Goal: Information Seeking & Learning: Learn about a topic

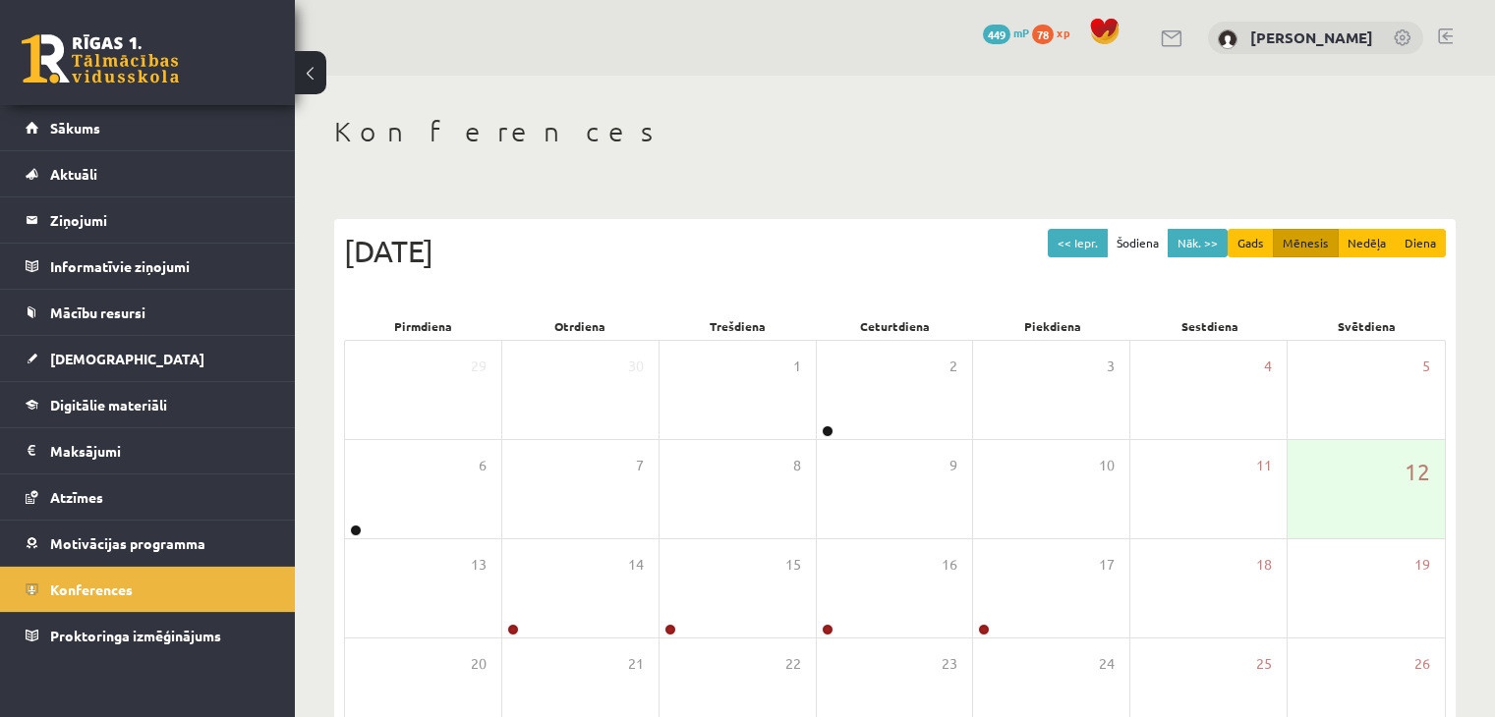
scroll to position [220, 0]
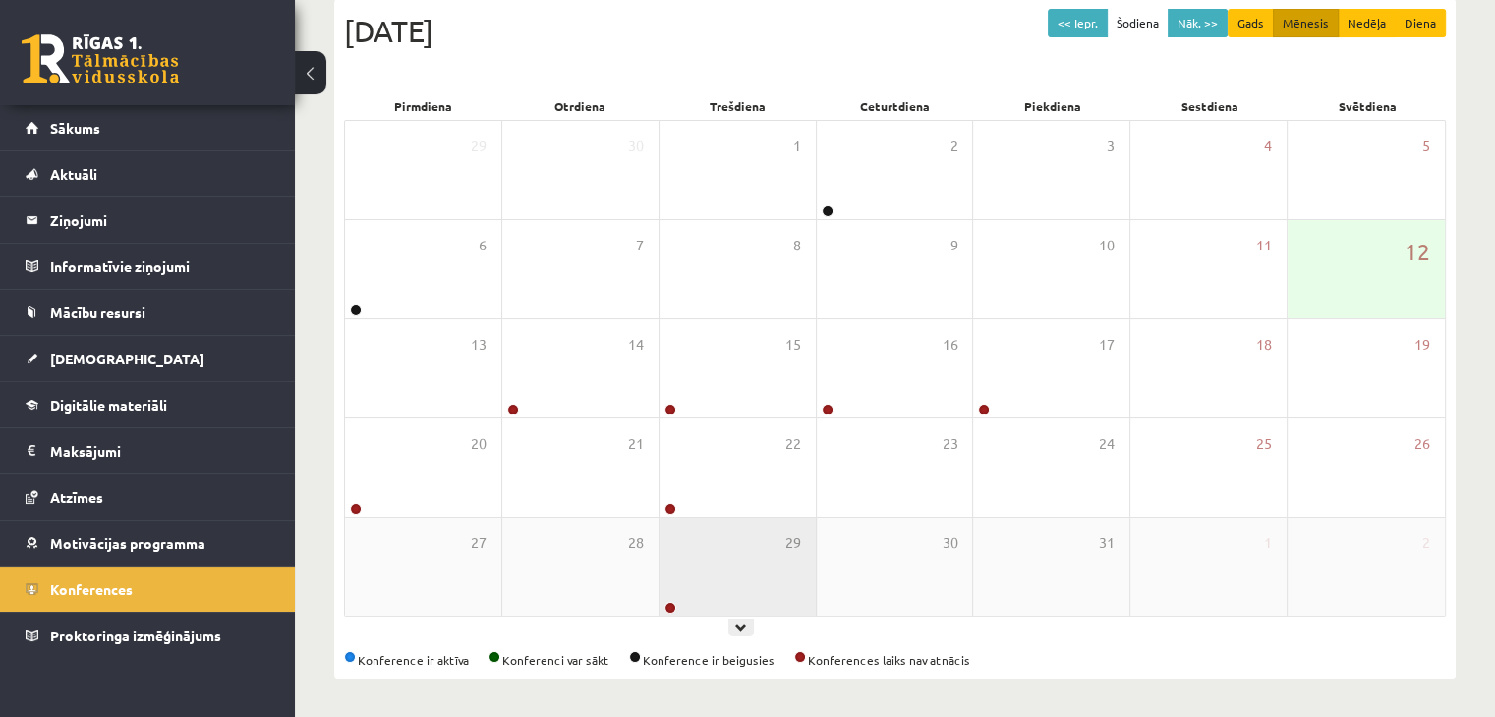
click at [723, 568] on div "29" at bounding box center [737, 567] width 156 height 98
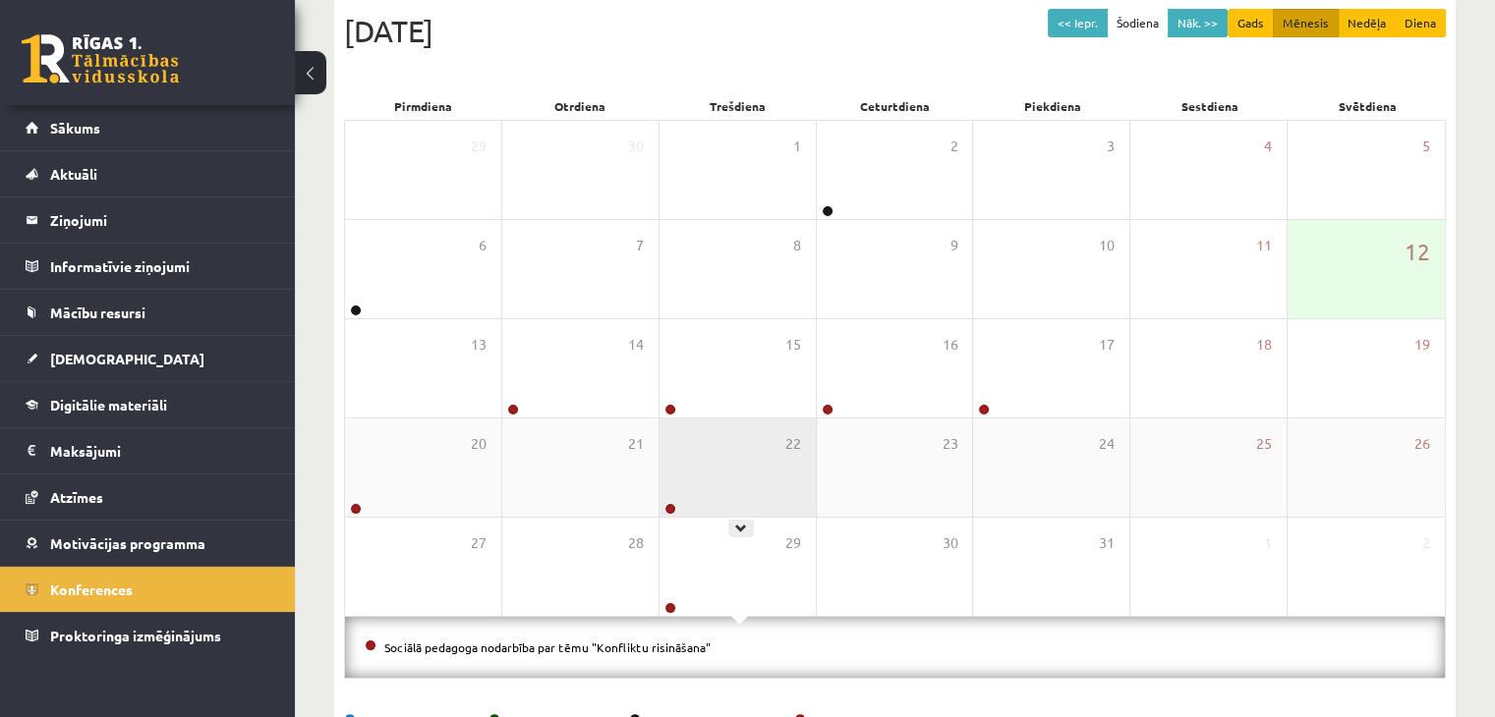
click at [725, 482] on div "22" at bounding box center [737, 468] width 156 height 98
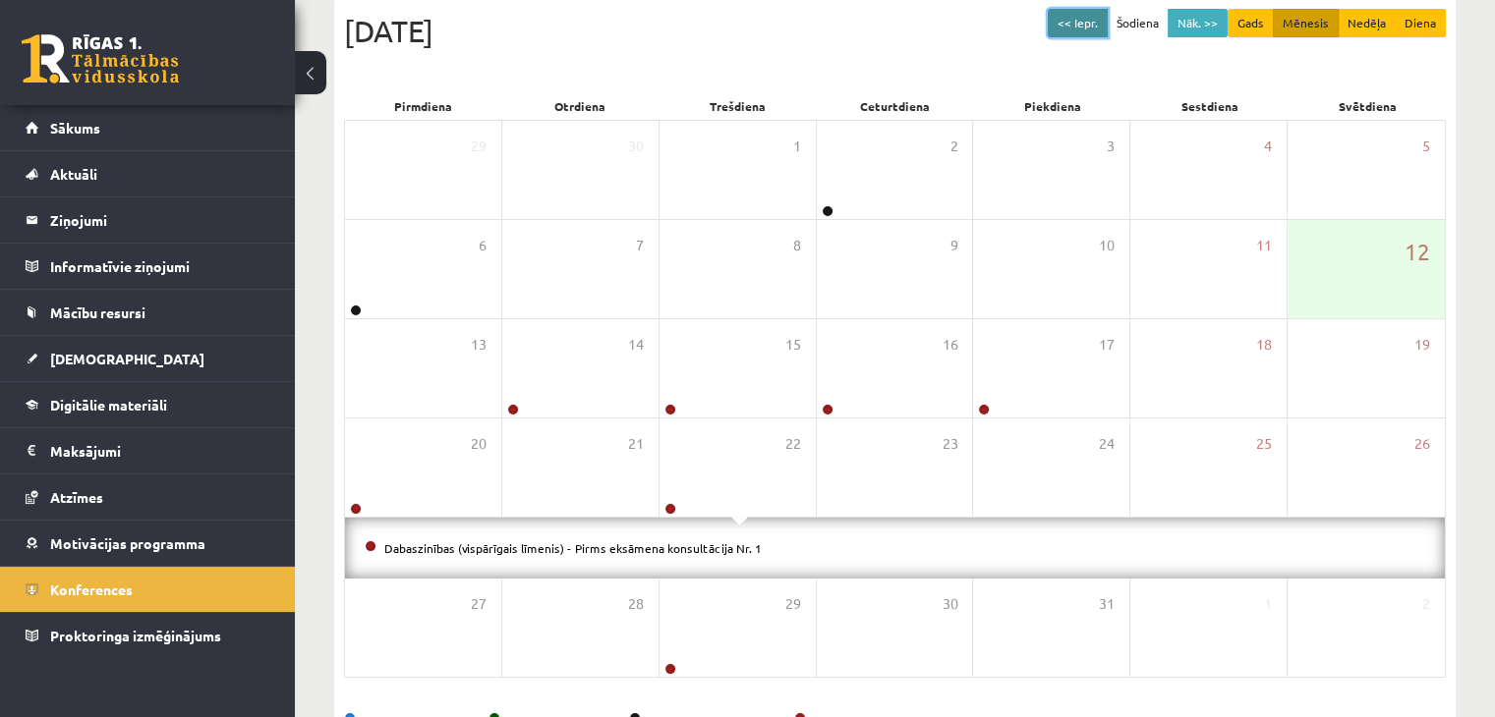
click at [1081, 20] on button "<< Iepr." at bounding box center [1077, 23] width 60 height 28
click at [1093, 17] on button "<< Iepr." at bounding box center [1077, 23] width 60 height 28
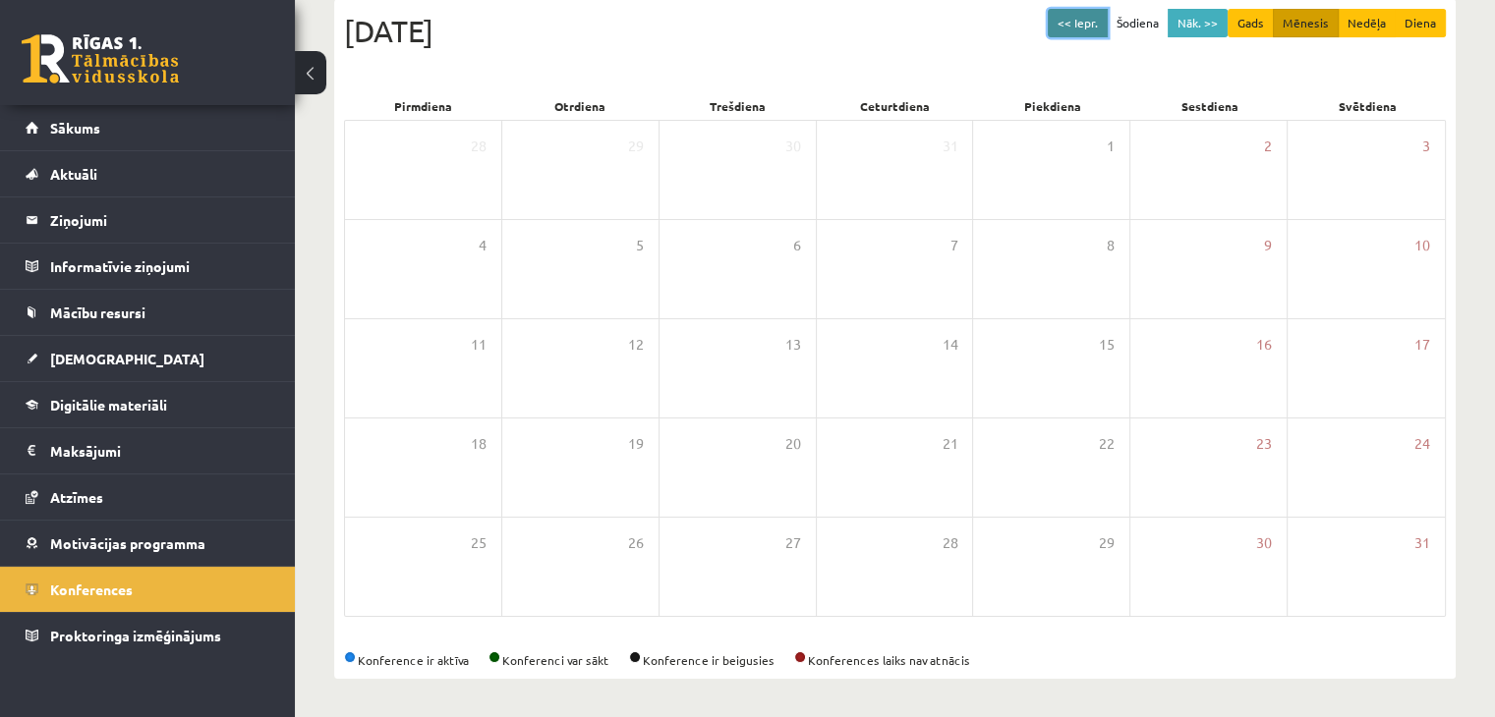
click at [1073, 27] on button "<< Iepr." at bounding box center [1077, 23] width 60 height 28
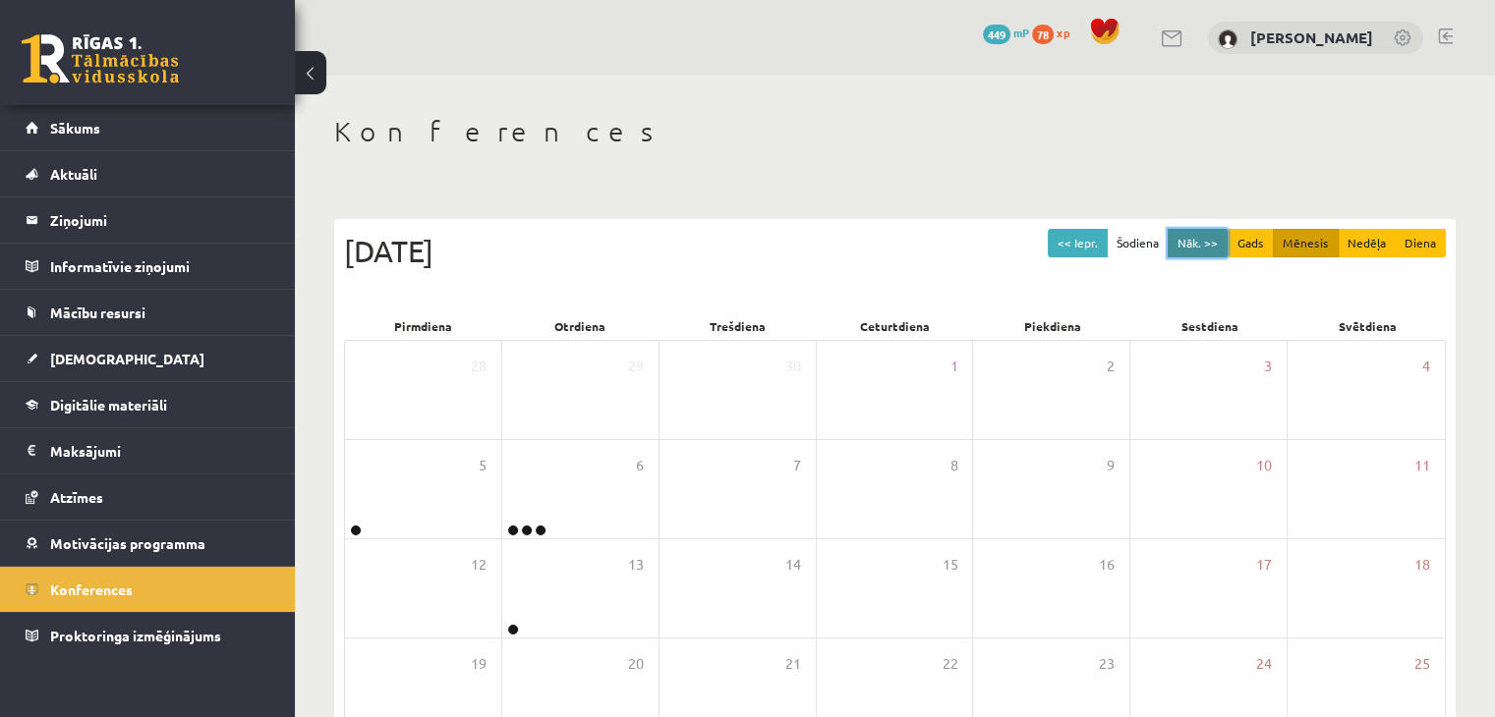
click at [1196, 241] on button "Nāk. >>" at bounding box center [1197, 243] width 60 height 28
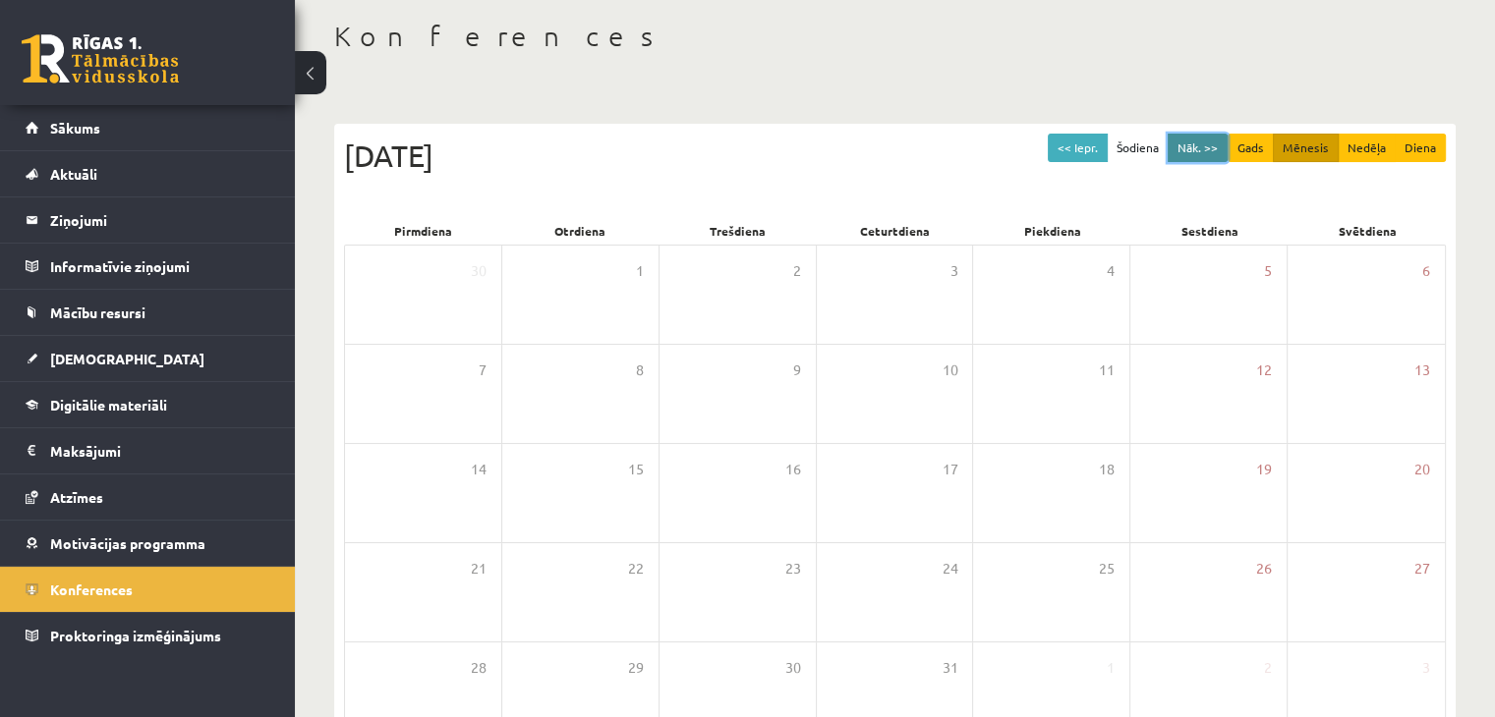
scroll to position [98, 0]
click at [1207, 141] on button "Nāk. >>" at bounding box center [1197, 145] width 60 height 28
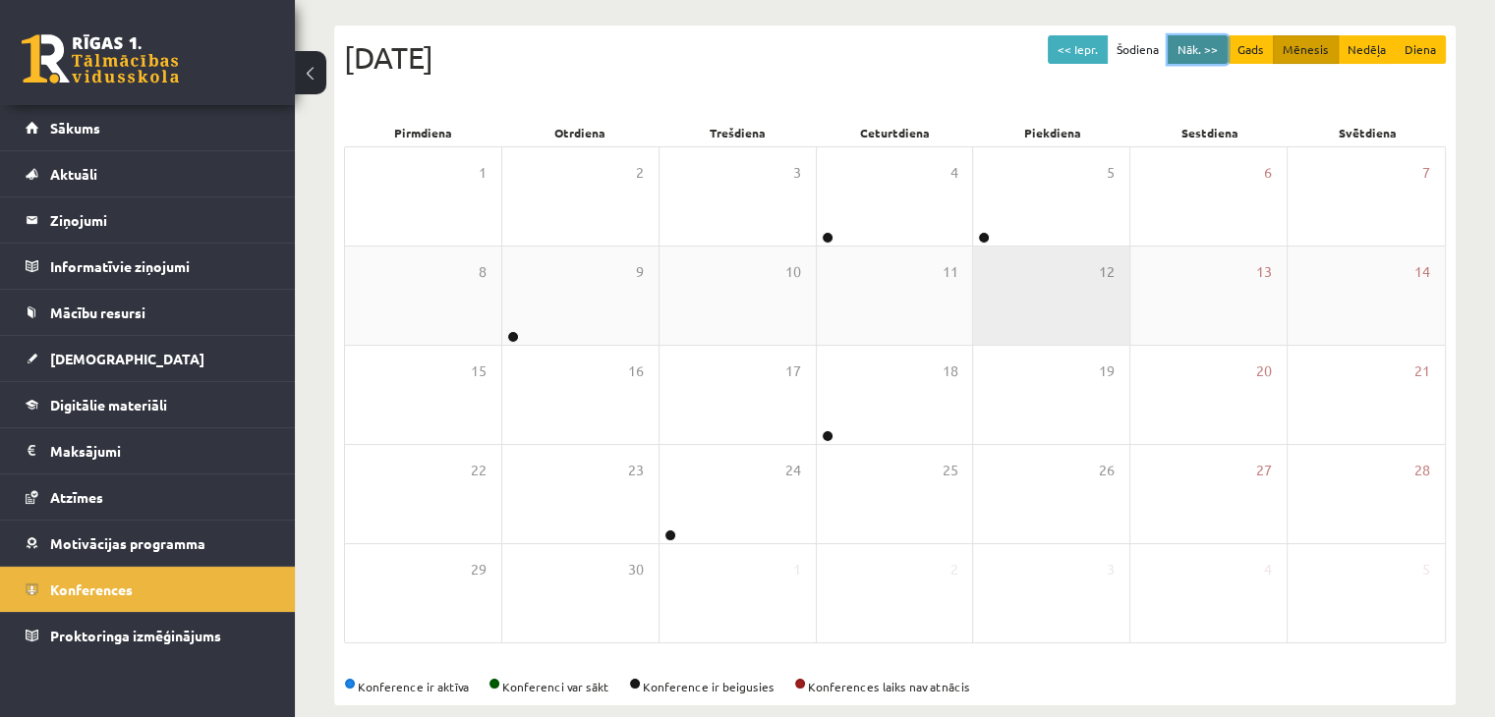
scroll to position [197, 0]
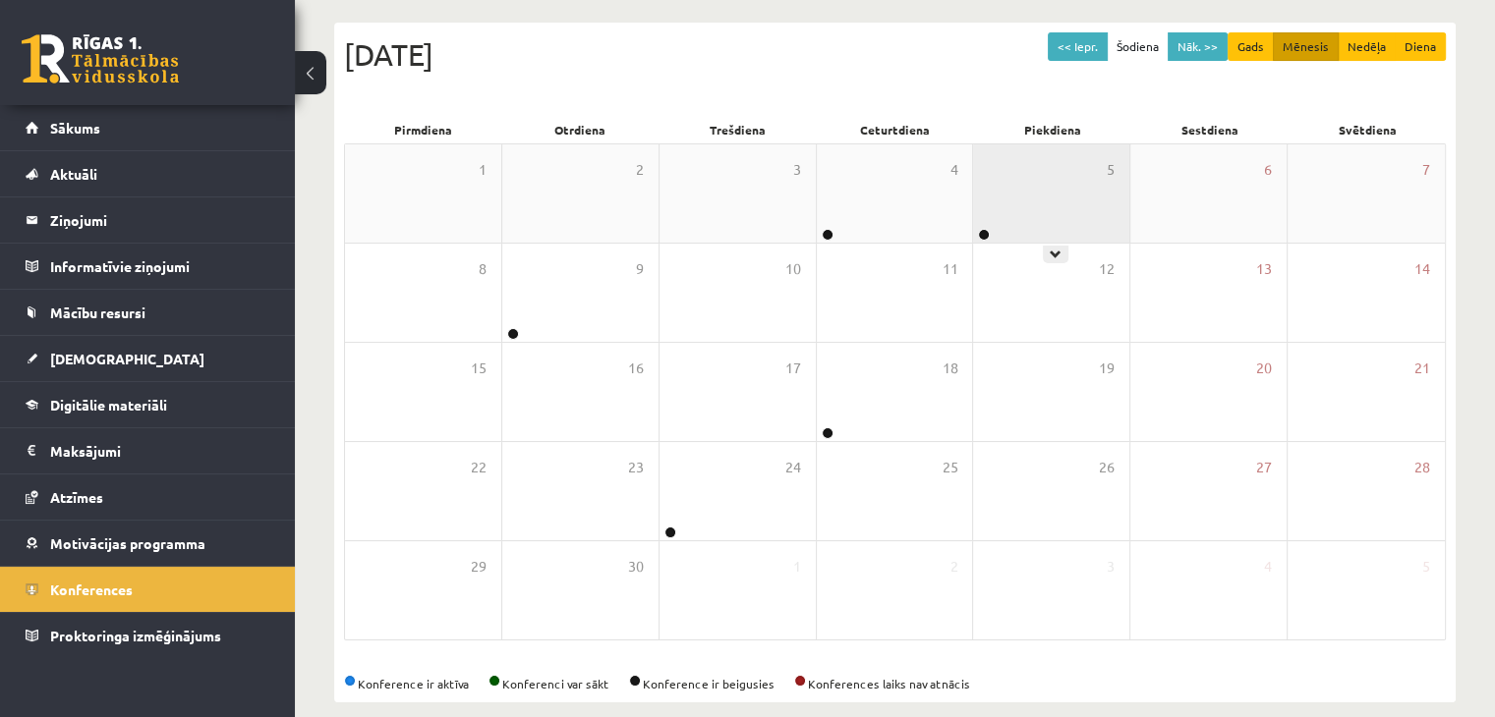
click at [978, 229] on div at bounding box center [982, 236] width 19 height 14
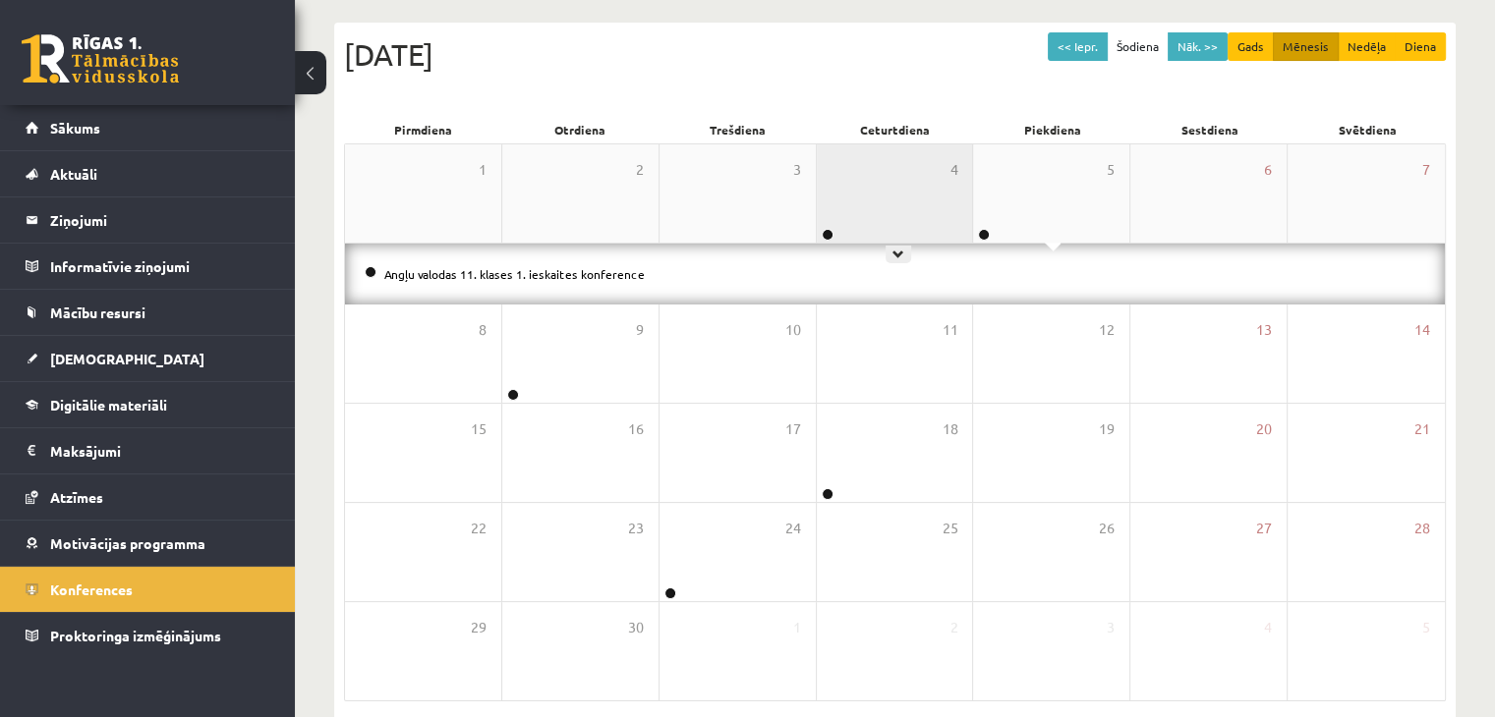
click at [925, 204] on div "4" at bounding box center [895, 193] width 156 height 98
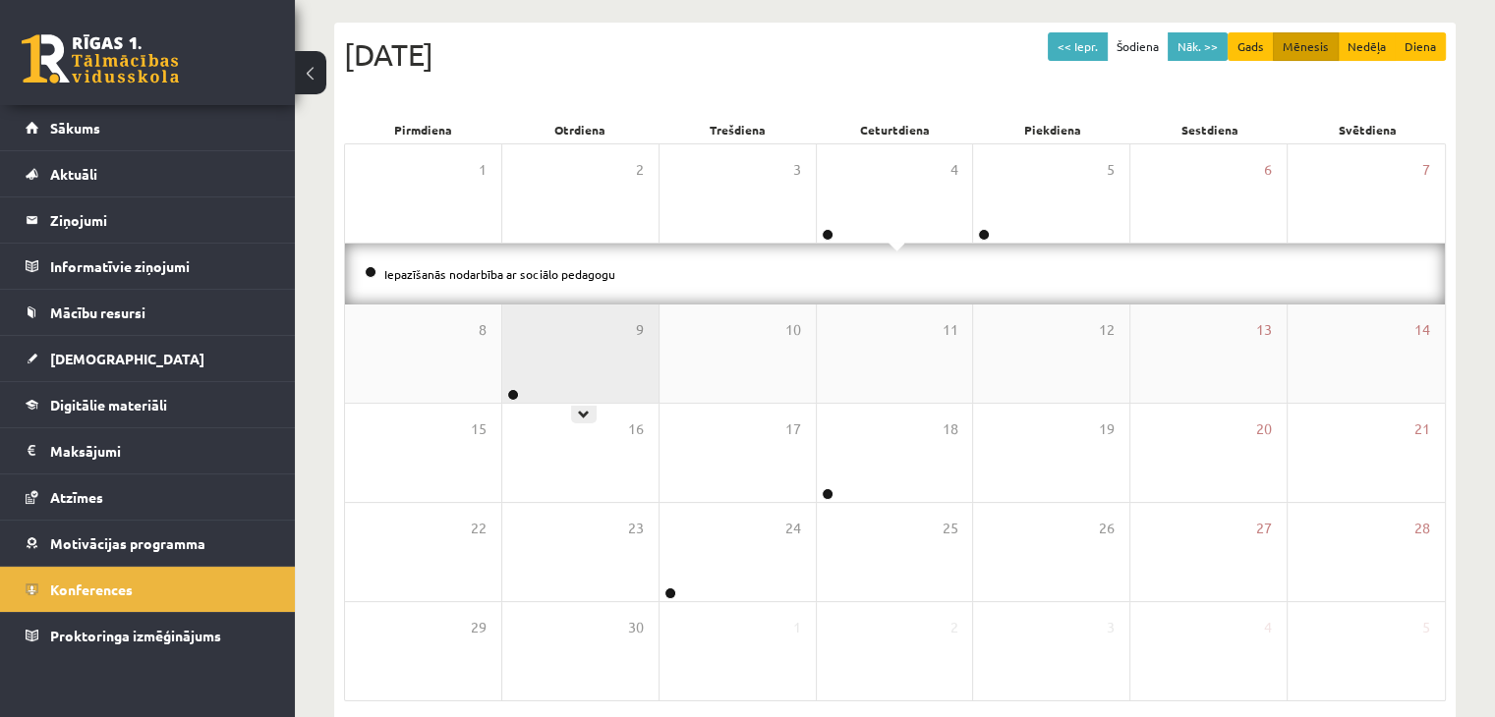
click at [613, 321] on div "9" at bounding box center [580, 354] width 156 height 98
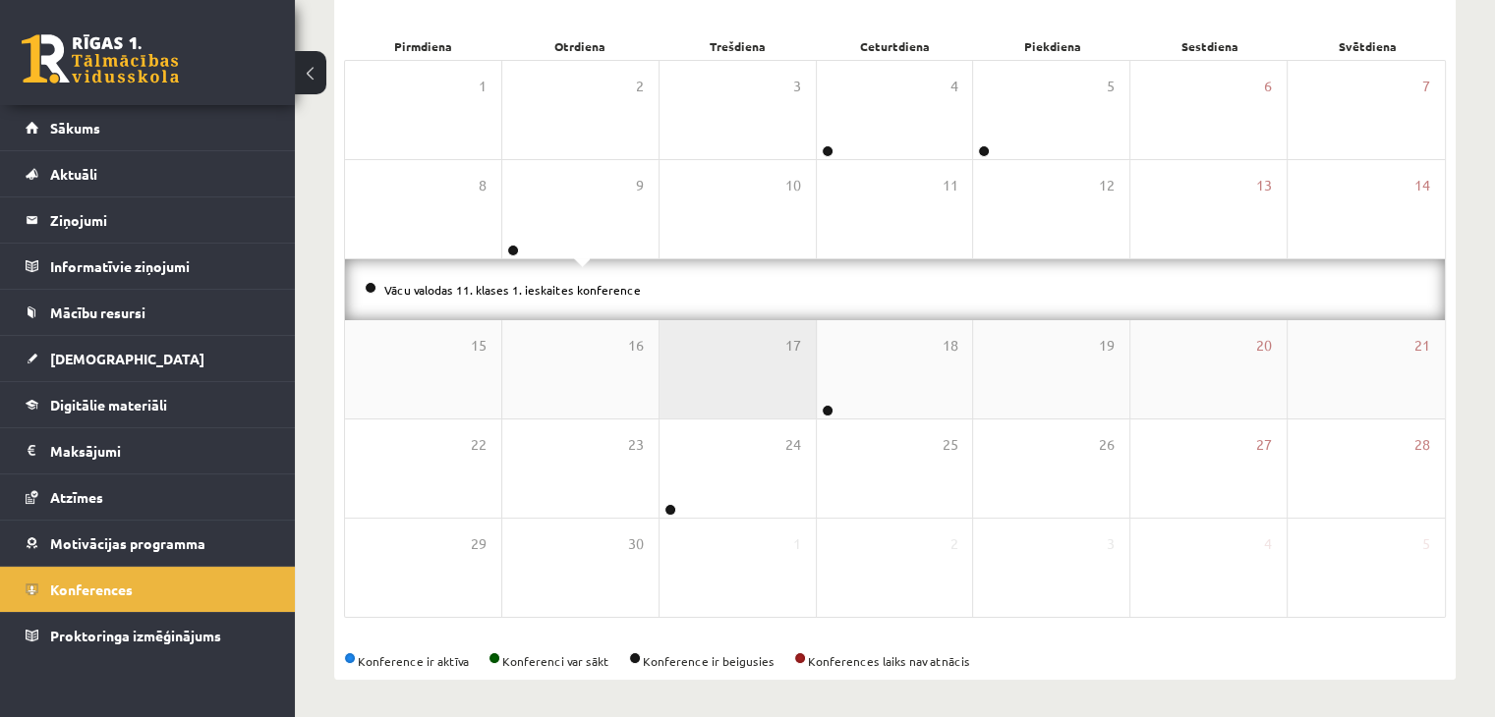
scroll to position [282, 0]
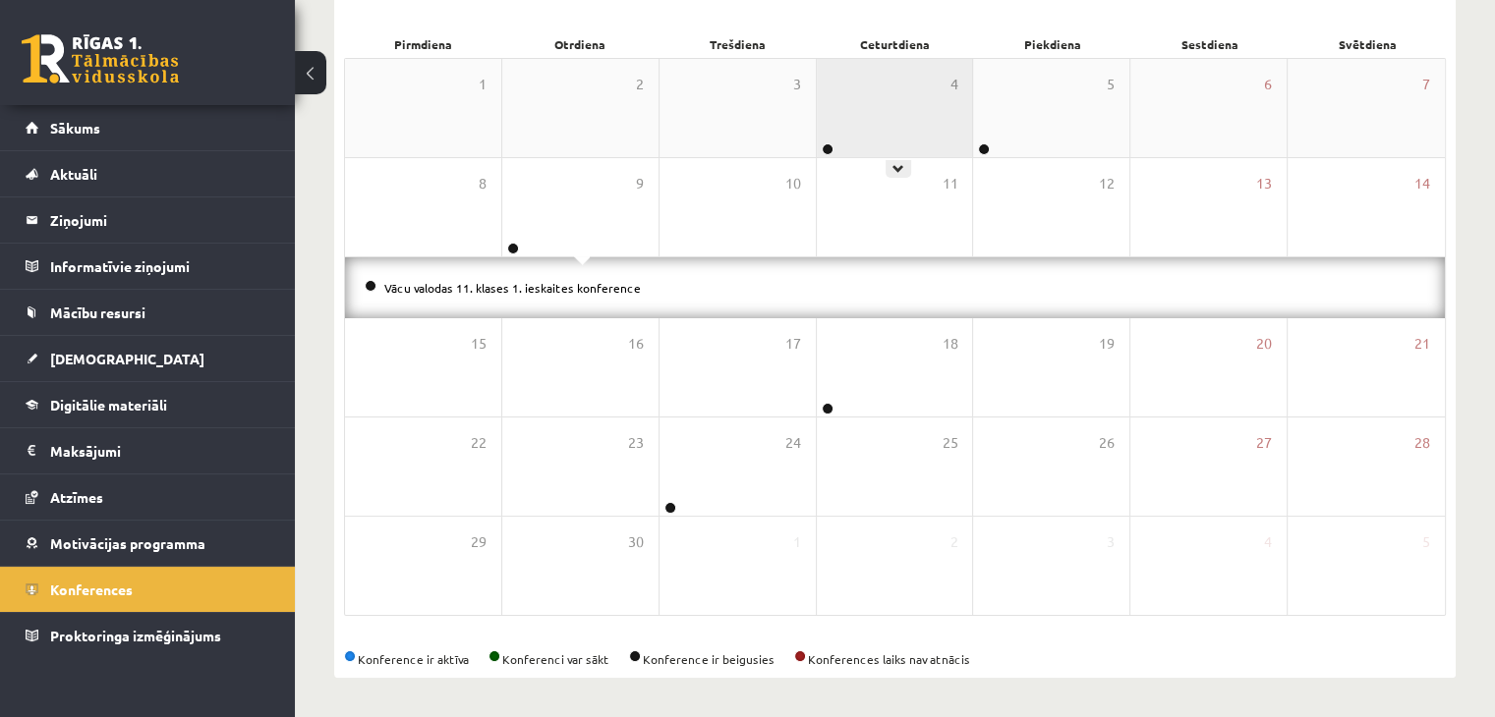
click at [853, 112] on div "4" at bounding box center [895, 108] width 156 height 98
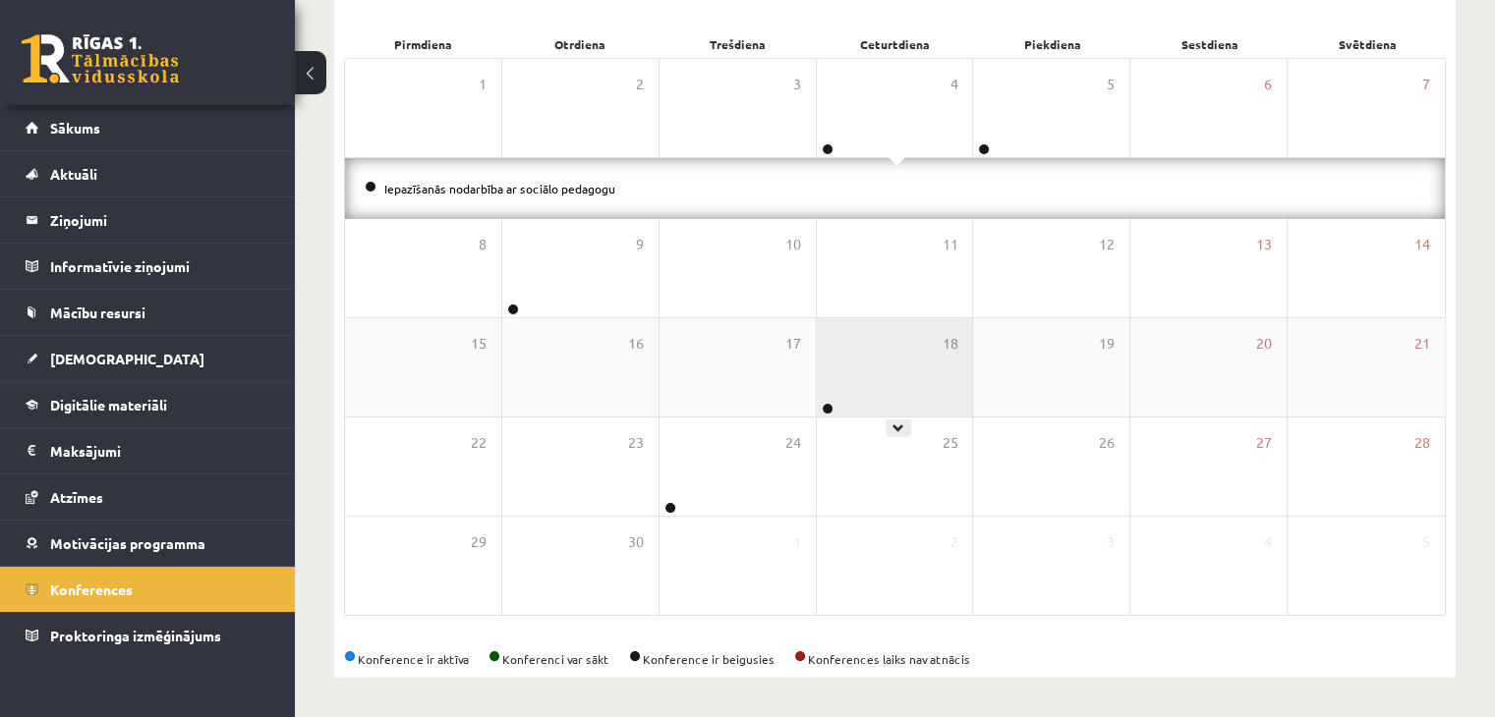
click at [894, 347] on div "18" at bounding box center [895, 367] width 156 height 98
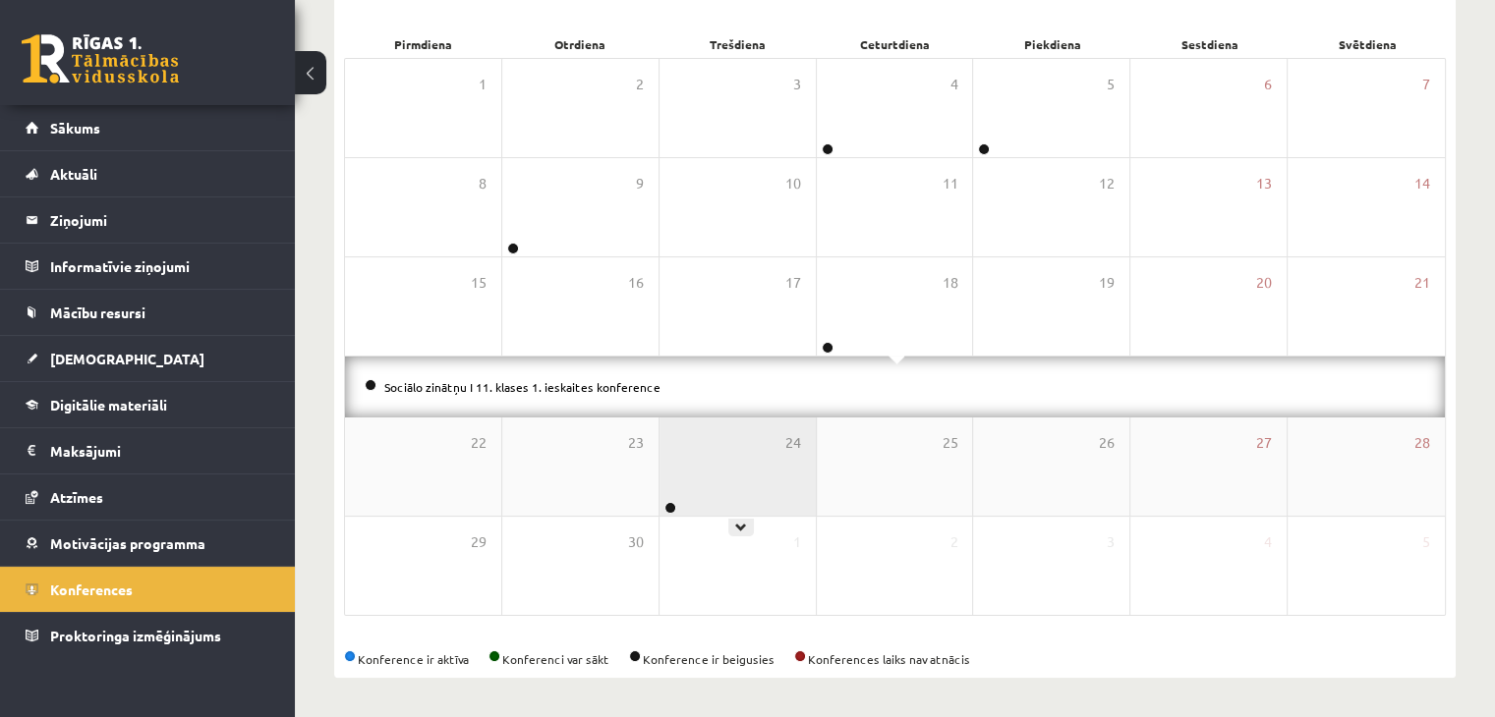
click at [743, 454] on div "24" at bounding box center [737, 467] width 156 height 98
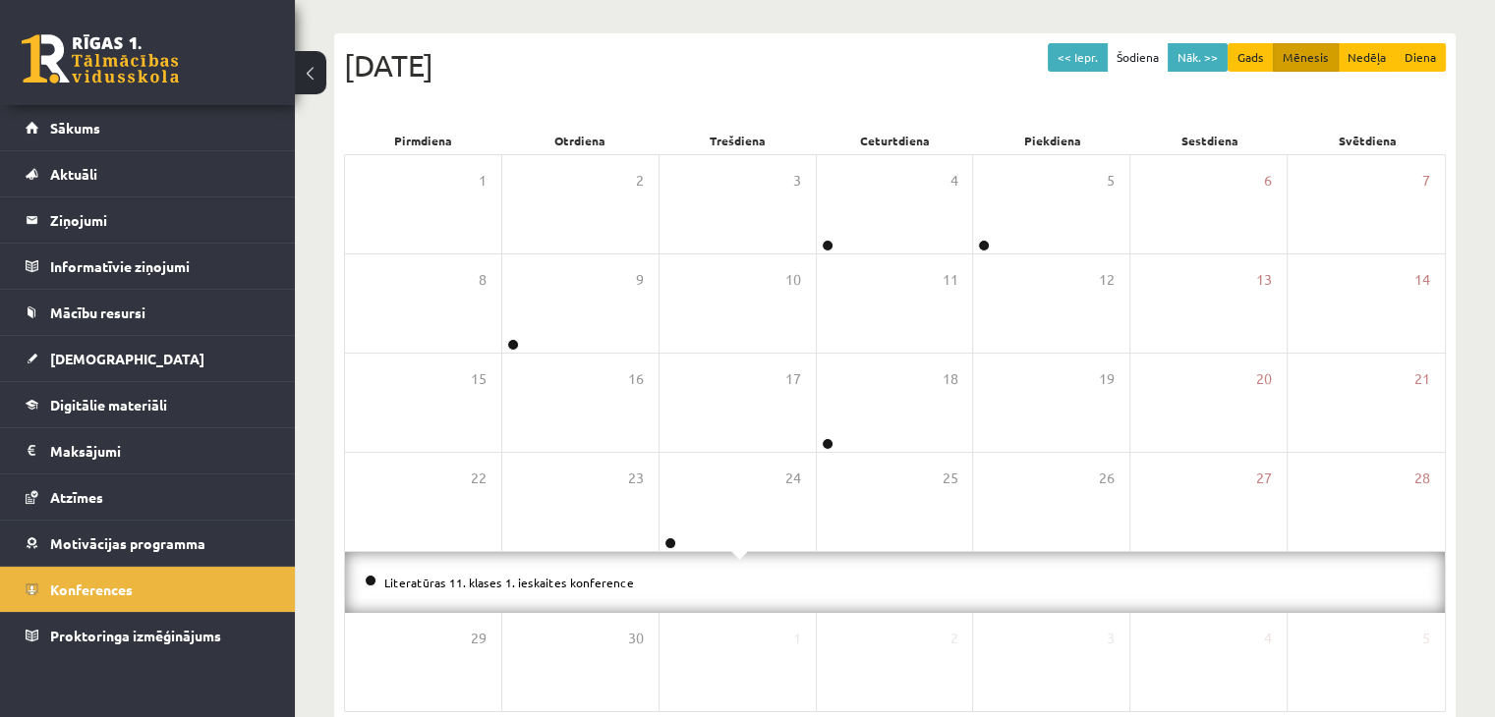
scroll to position [184, 0]
click at [1207, 59] on button "Nāk. >>" at bounding box center [1197, 59] width 60 height 28
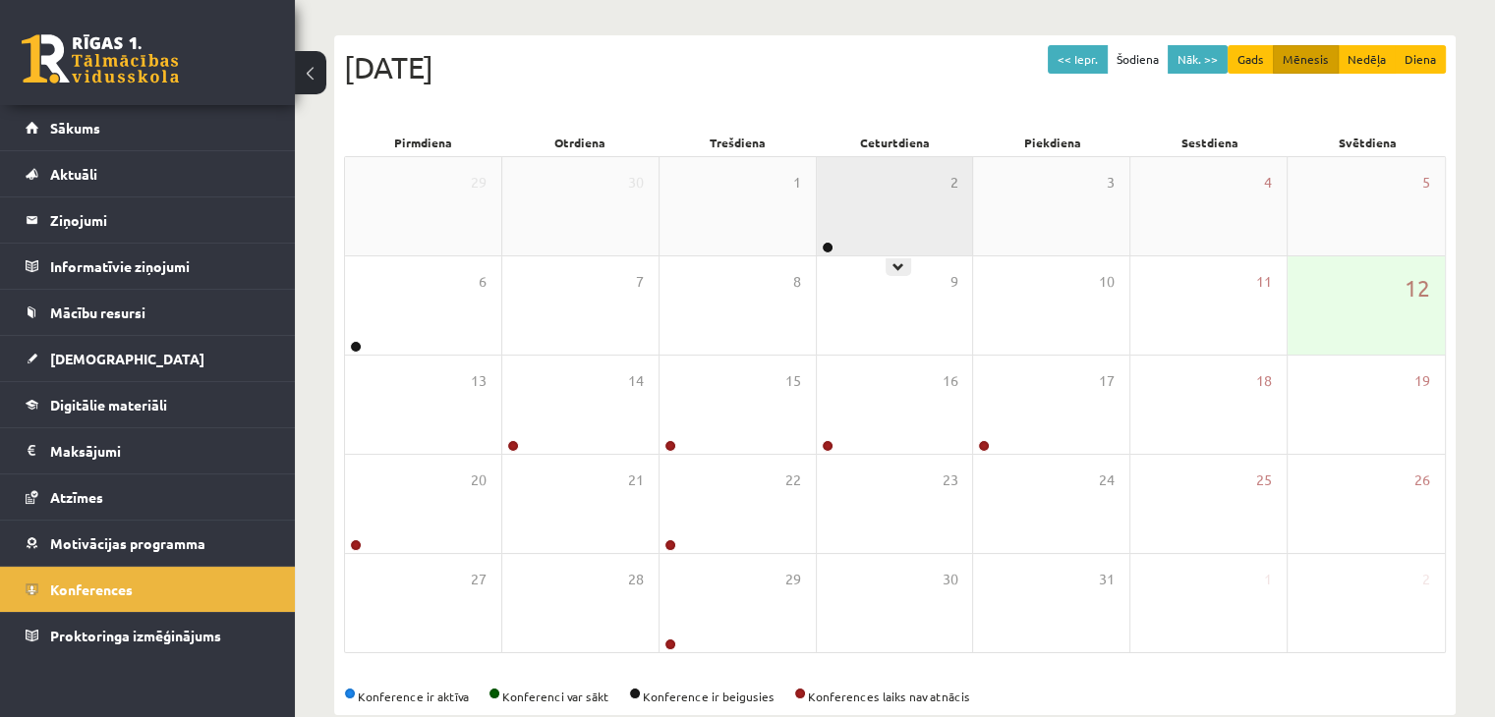
click at [883, 237] on div "2" at bounding box center [895, 206] width 156 height 98
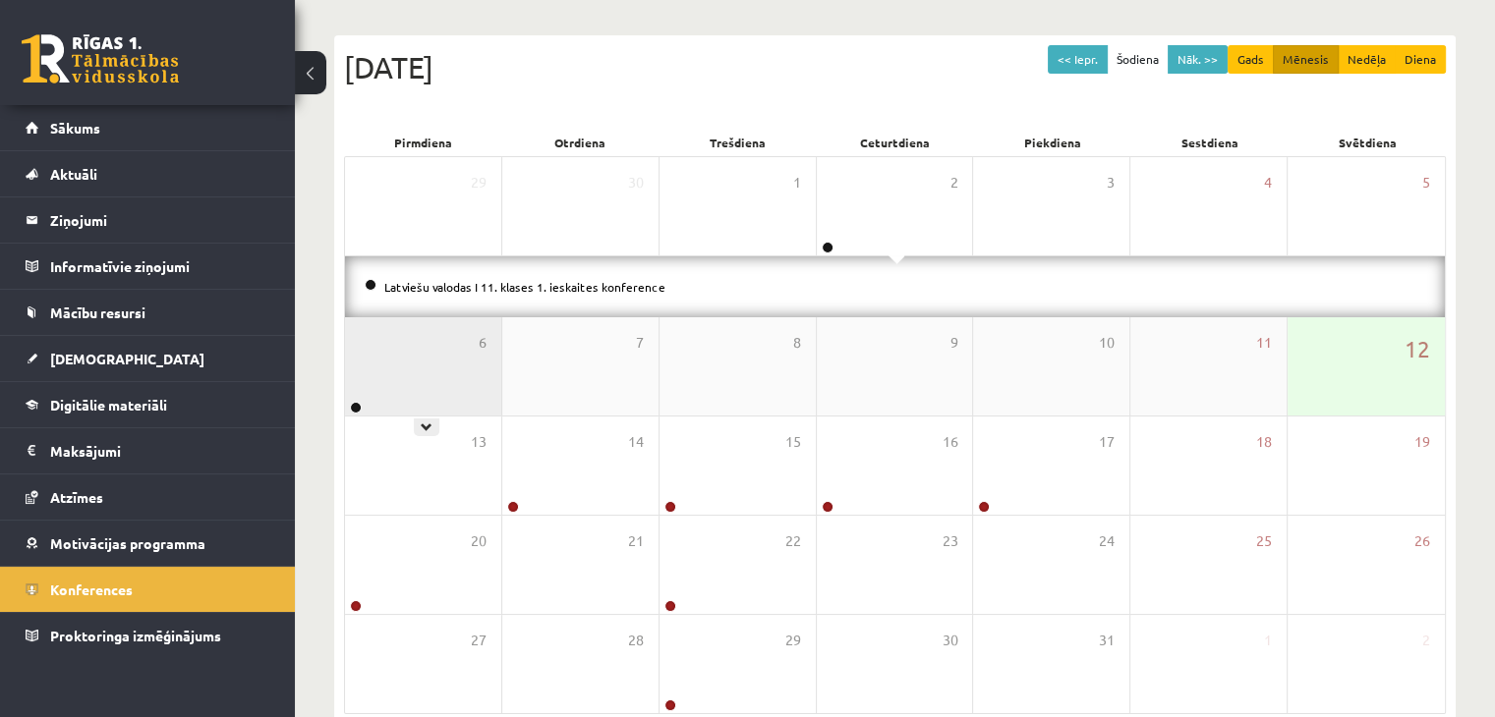
click at [426, 367] on div "6" at bounding box center [423, 366] width 156 height 98
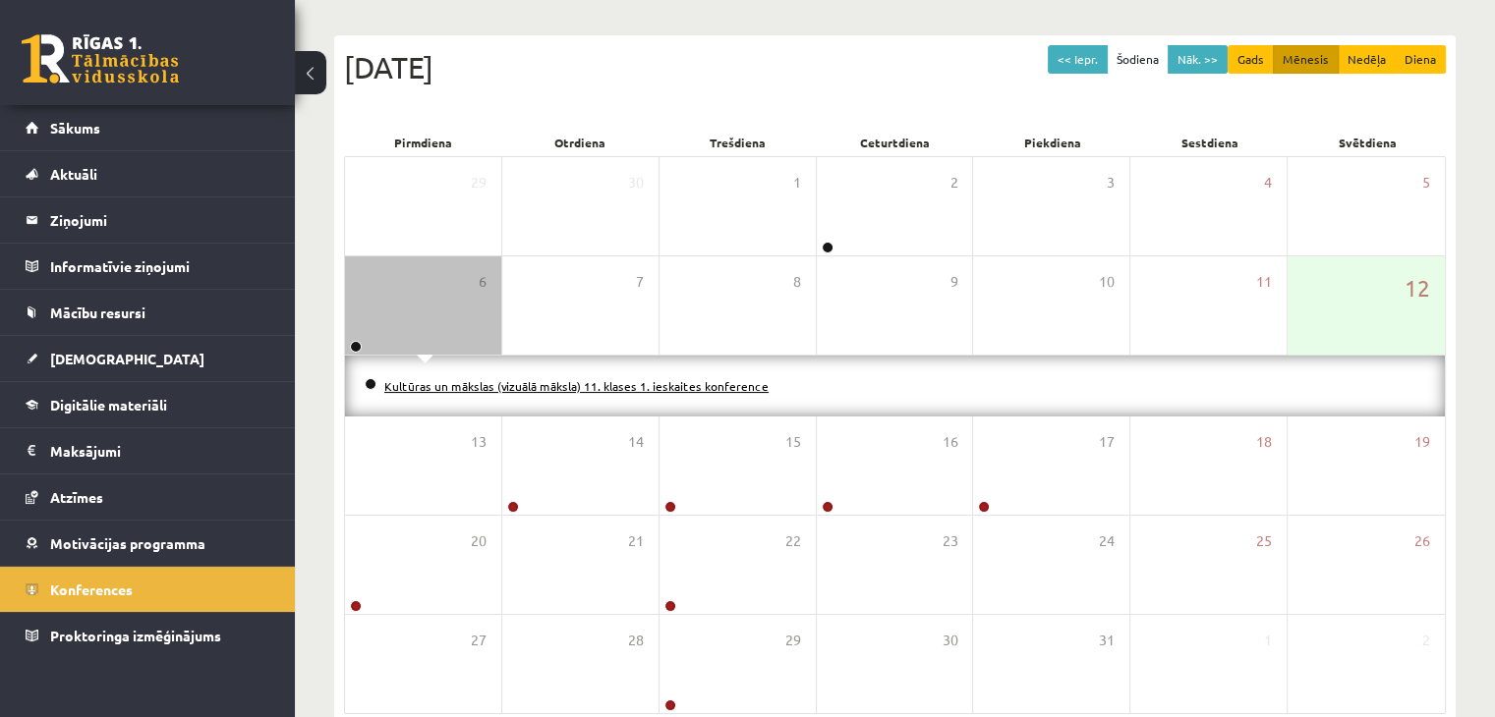
click at [442, 386] on link "Kultūras un mākslas (vizuālā māksla) 11. klases 1. ieskaites konference" at bounding box center [576, 386] width 384 height 16
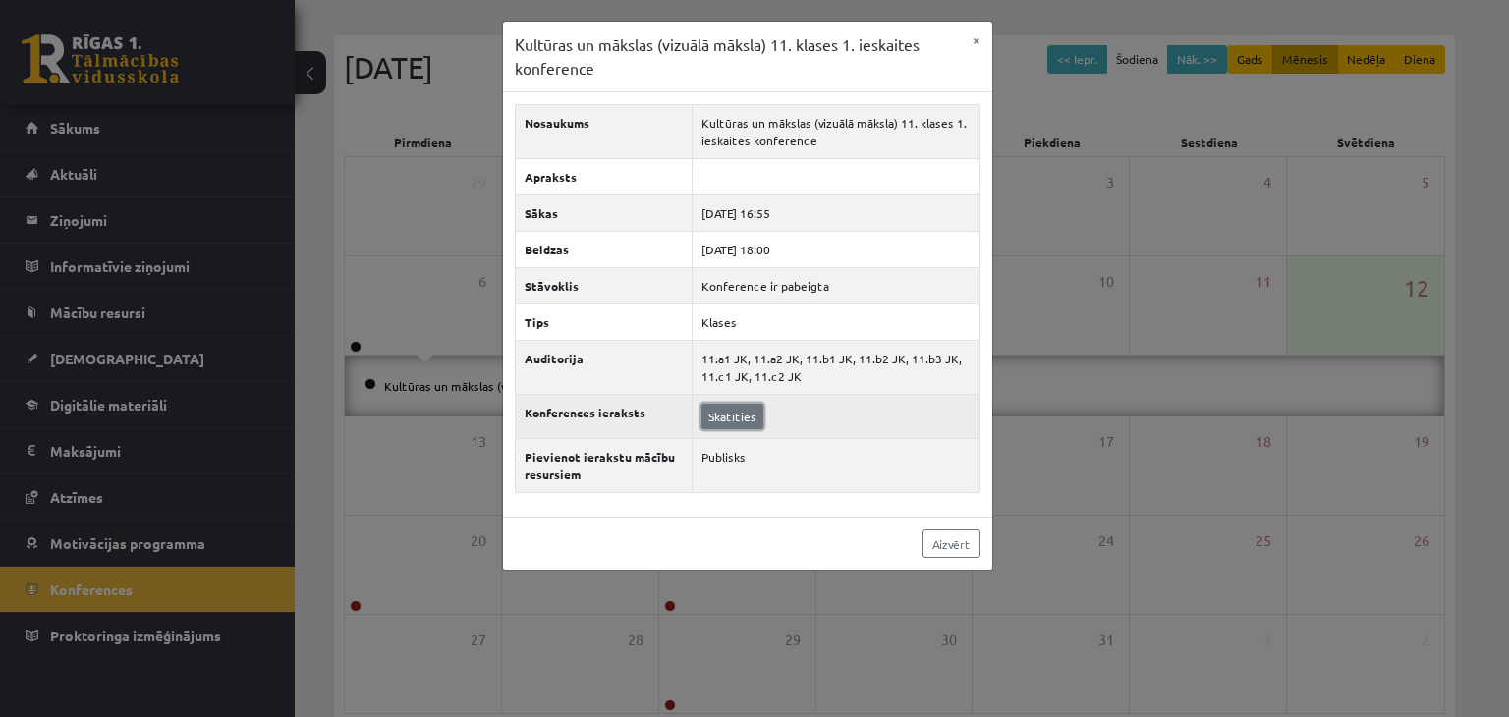
click at [723, 413] on link "Skatīties" at bounding box center [733, 417] width 62 height 26
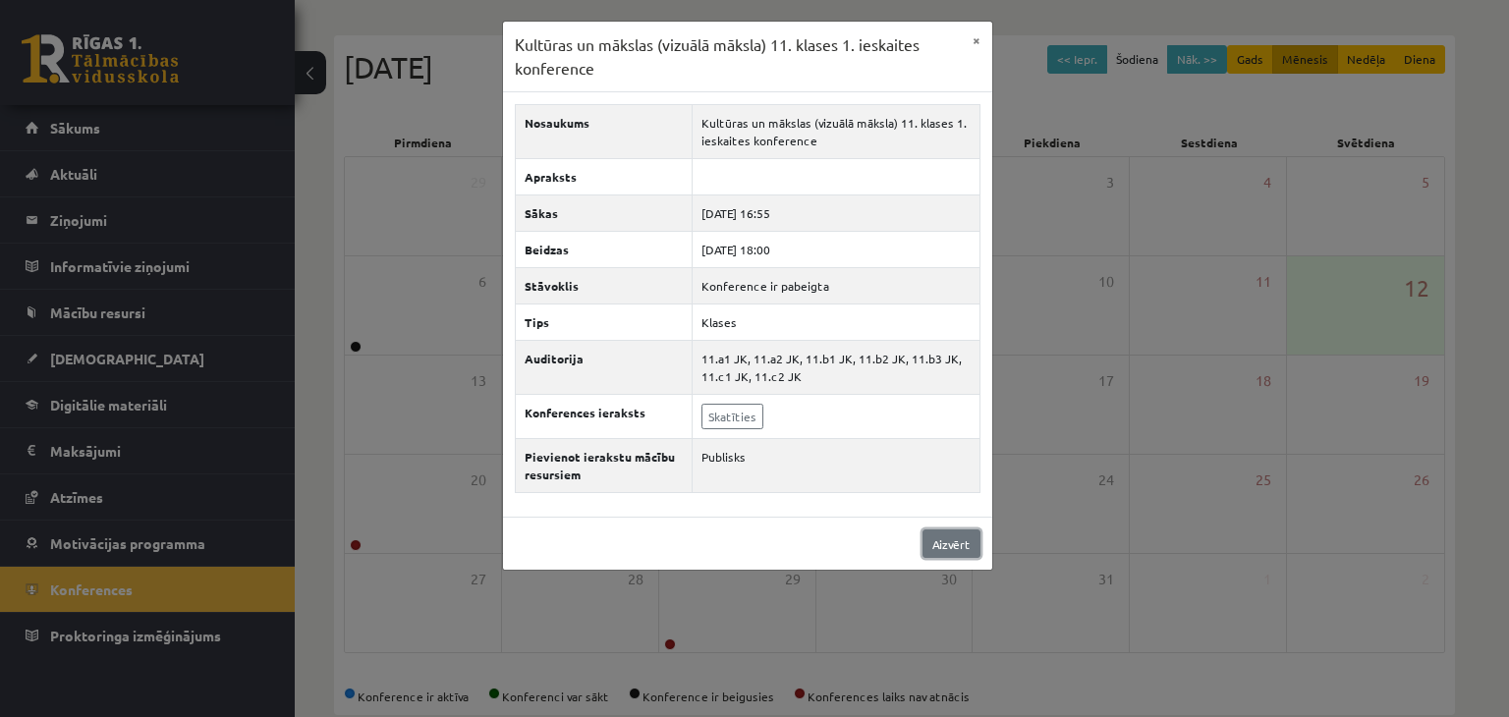
click at [946, 536] on link "Aizvērt" at bounding box center [952, 544] width 58 height 28
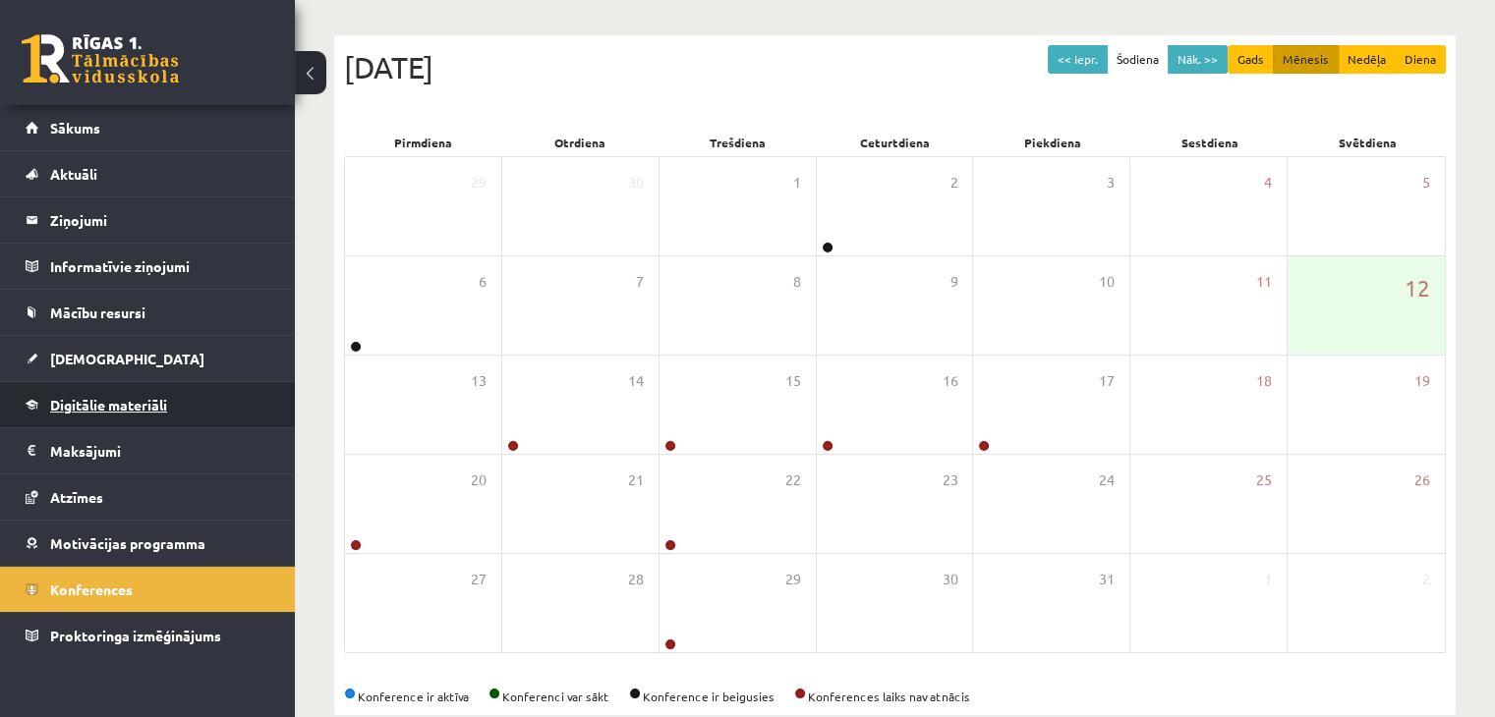
click at [209, 404] on link "Digitālie materiāli" at bounding box center [148, 404] width 245 height 45
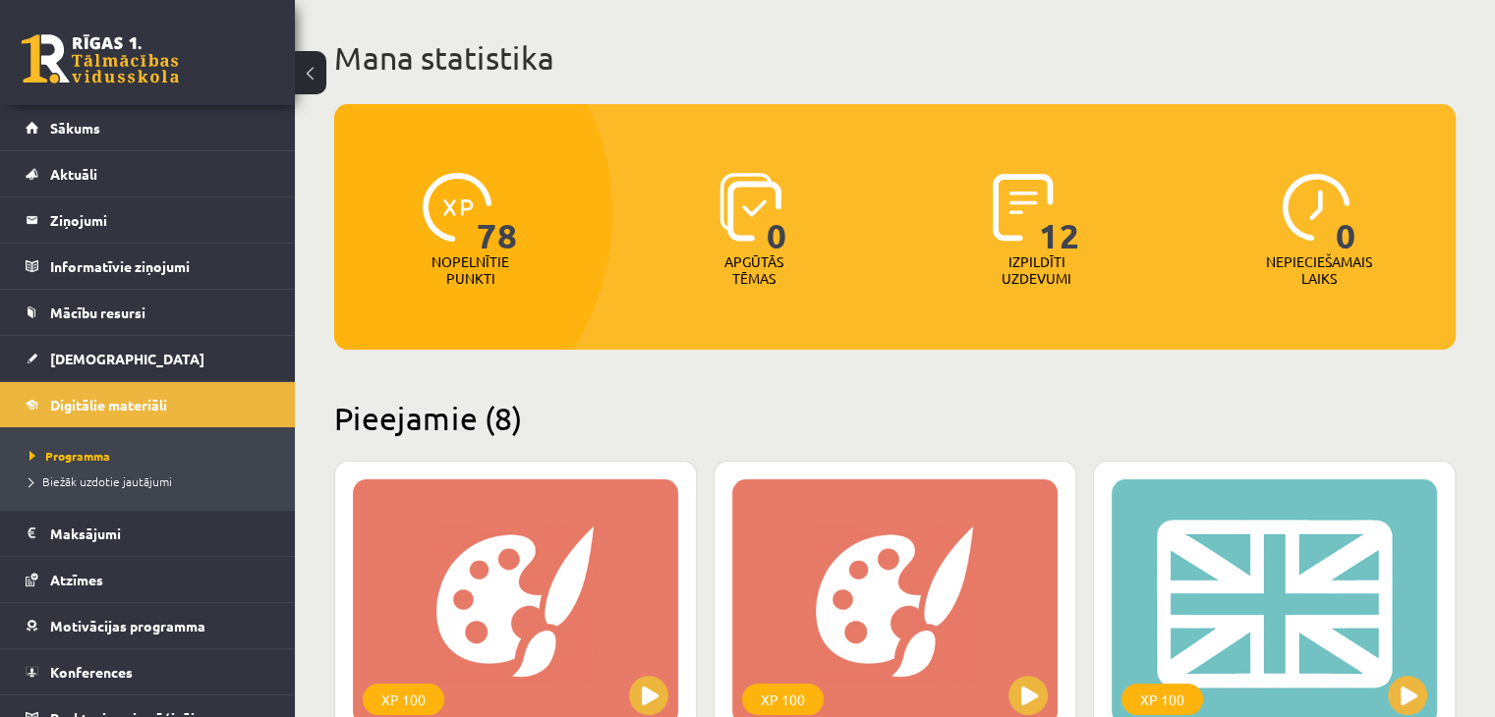
scroll to position [98, 0]
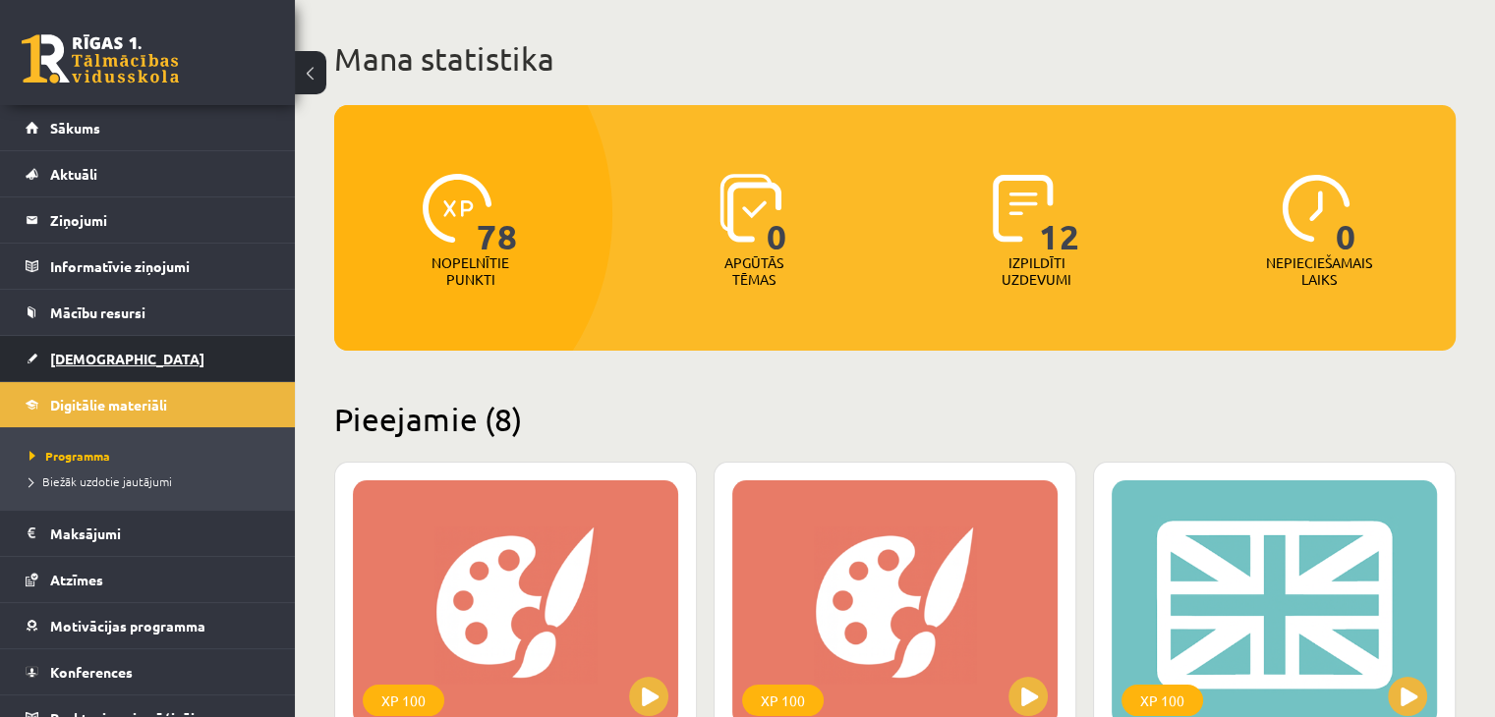
click at [173, 359] on link "[DEMOGRAPHIC_DATA]" at bounding box center [148, 358] width 245 height 45
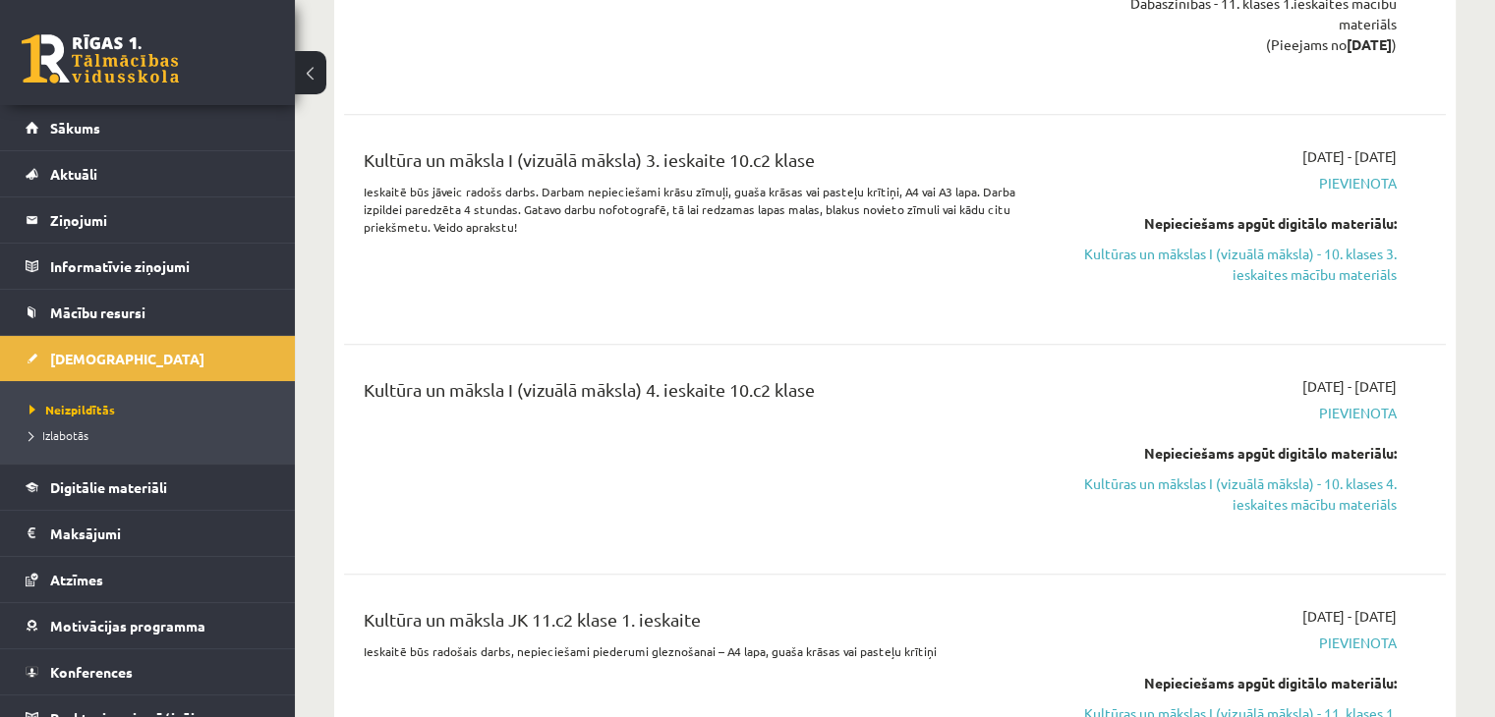
scroll to position [983, 0]
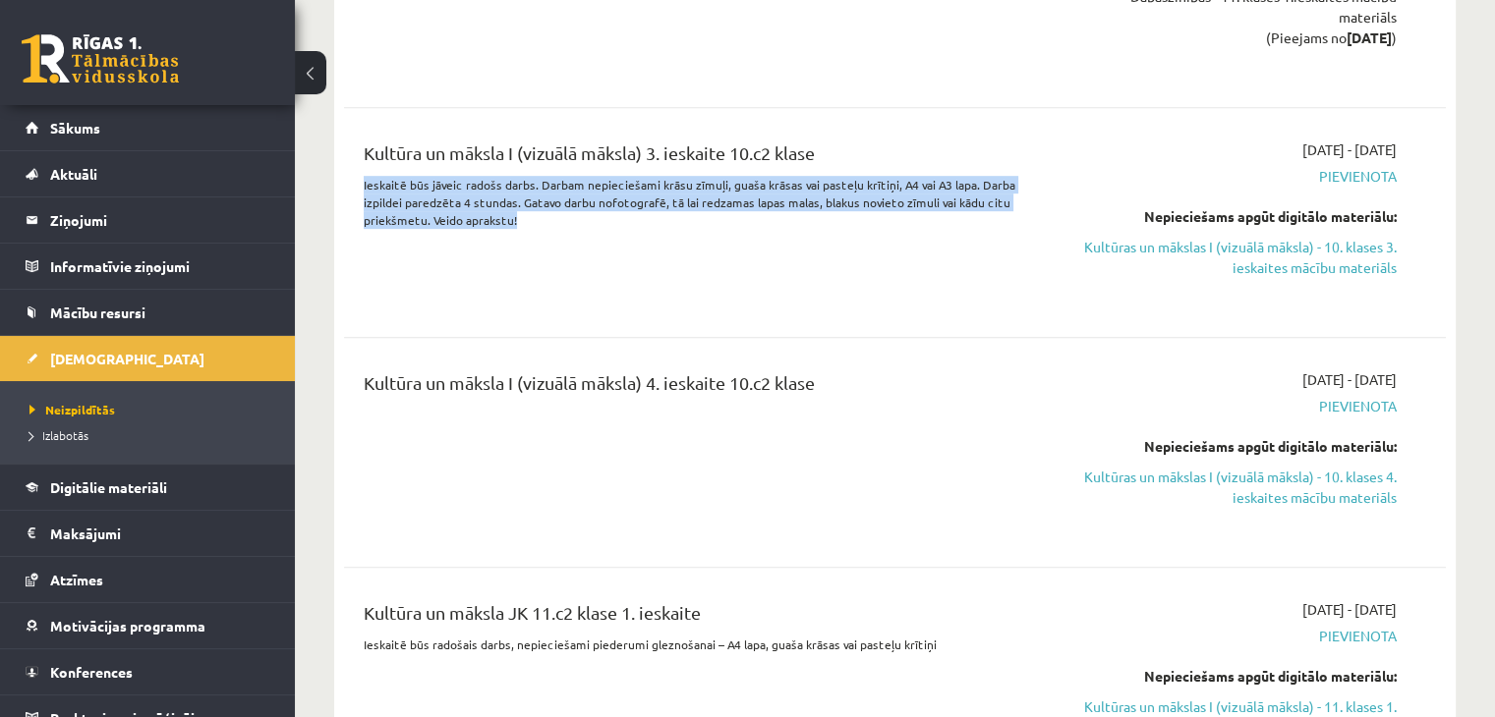
drag, startPoint x: 350, startPoint y: 178, endPoint x: 878, endPoint y: 221, distance: 530.4
click at [894, 216] on div "Kultūra un māksla I (vizuālā māksla) 3. ieskaite 10.c2 klase Ieskaitē būs jāvei…" at bounding box center [703, 223] width 708 height 166
click at [688, 246] on div "Kultūra un māksla I (vizuālā māksla) 3. ieskaite 10.c2 klase Ieskaitē būs jāvei…" at bounding box center [703, 223] width 708 height 166
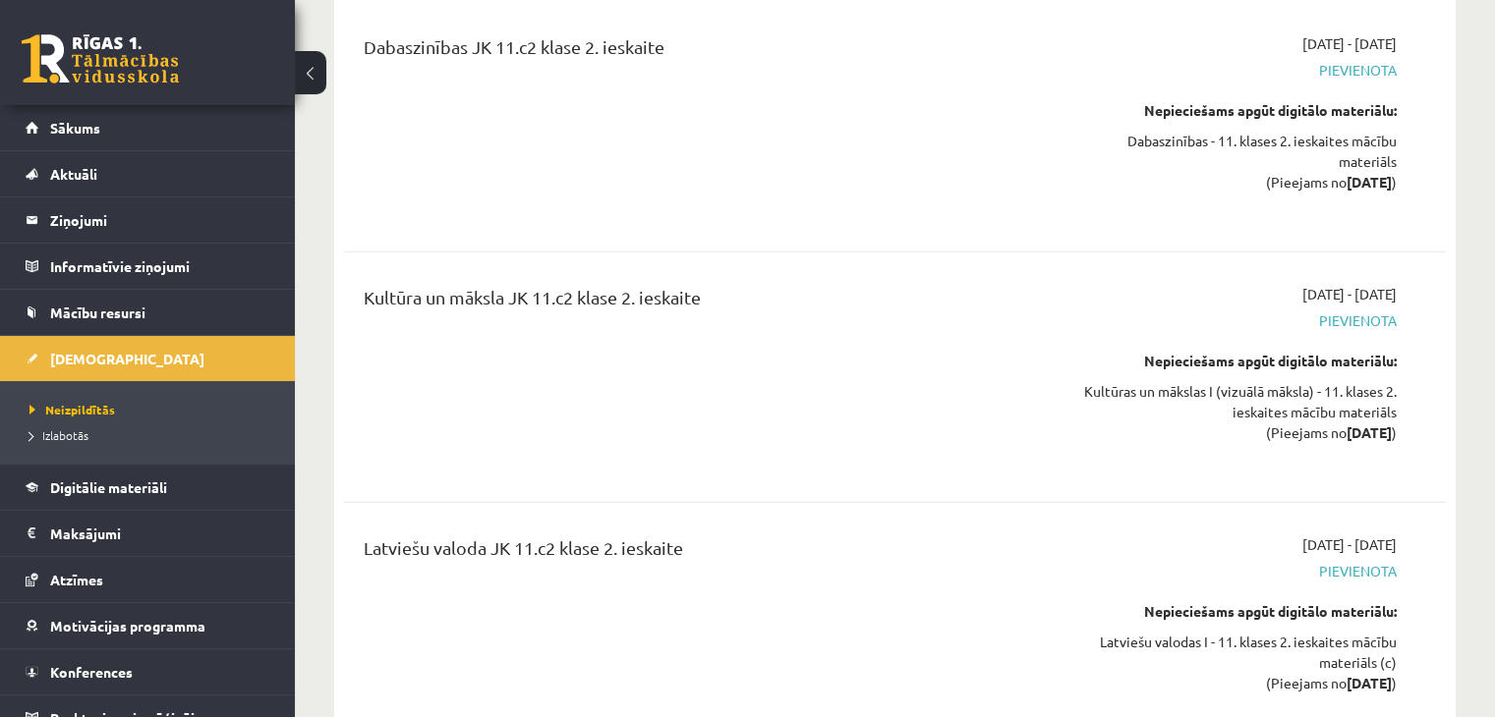
scroll to position [6069, 0]
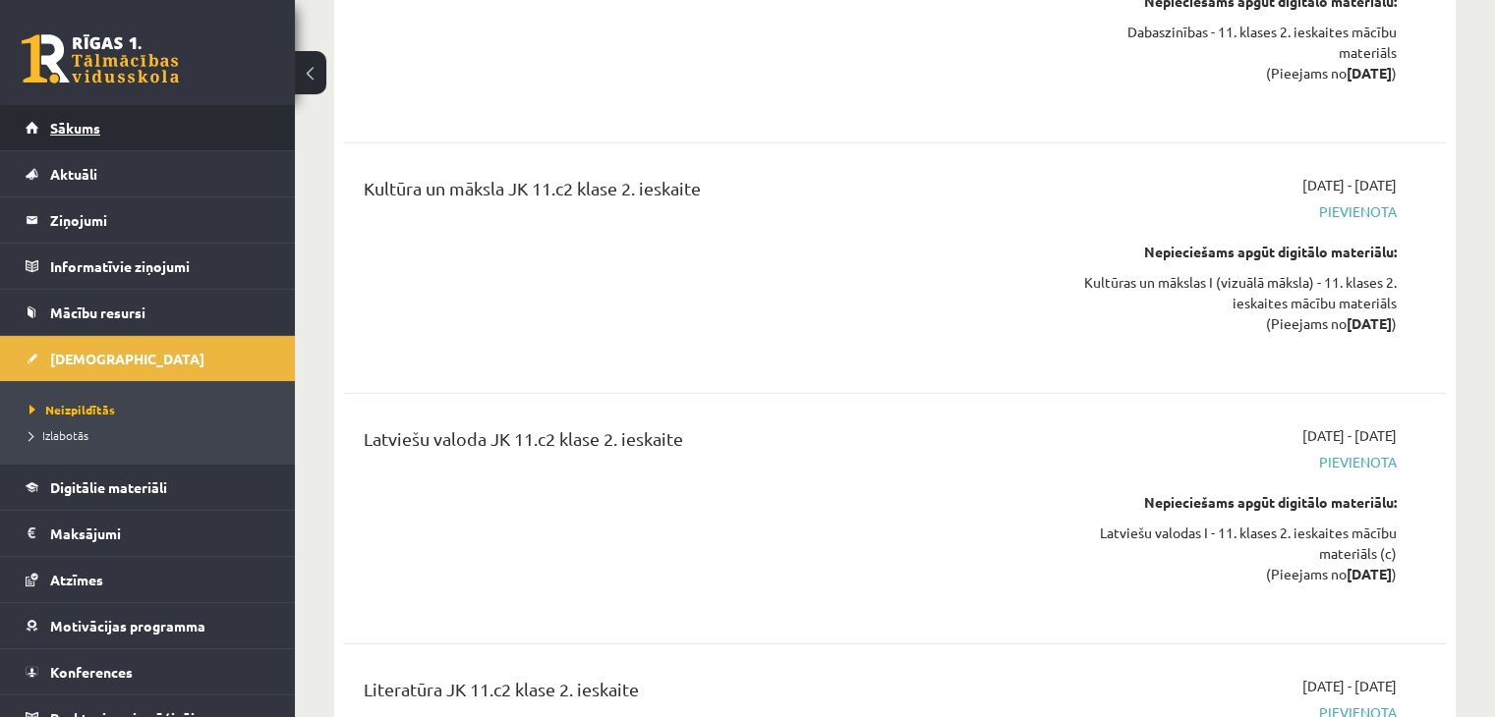
click at [94, 121] on span "Sākums" at bounding box center [75, 128] width 50 height 18
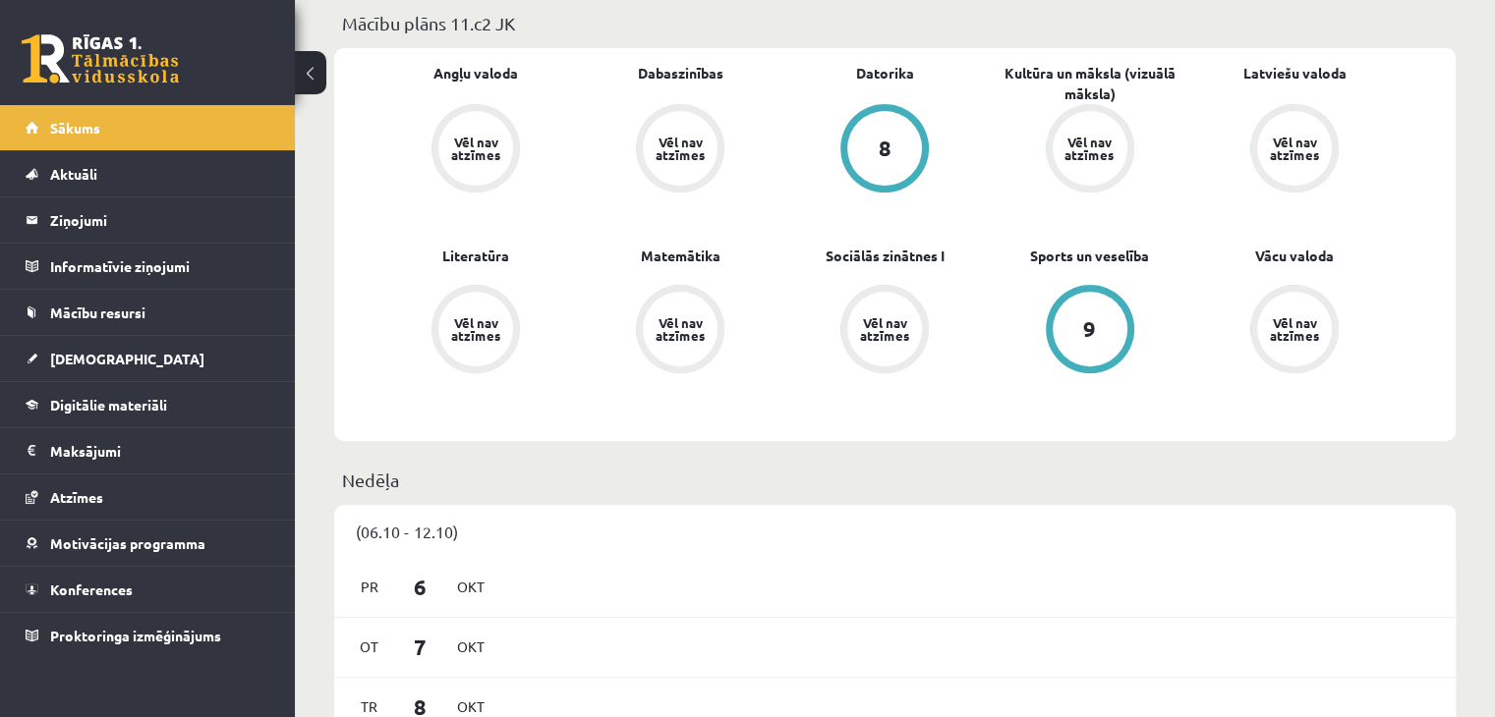
scroll to position [590, 0]
